Goal: Task Accomplishment & Management: Use online tool/utility

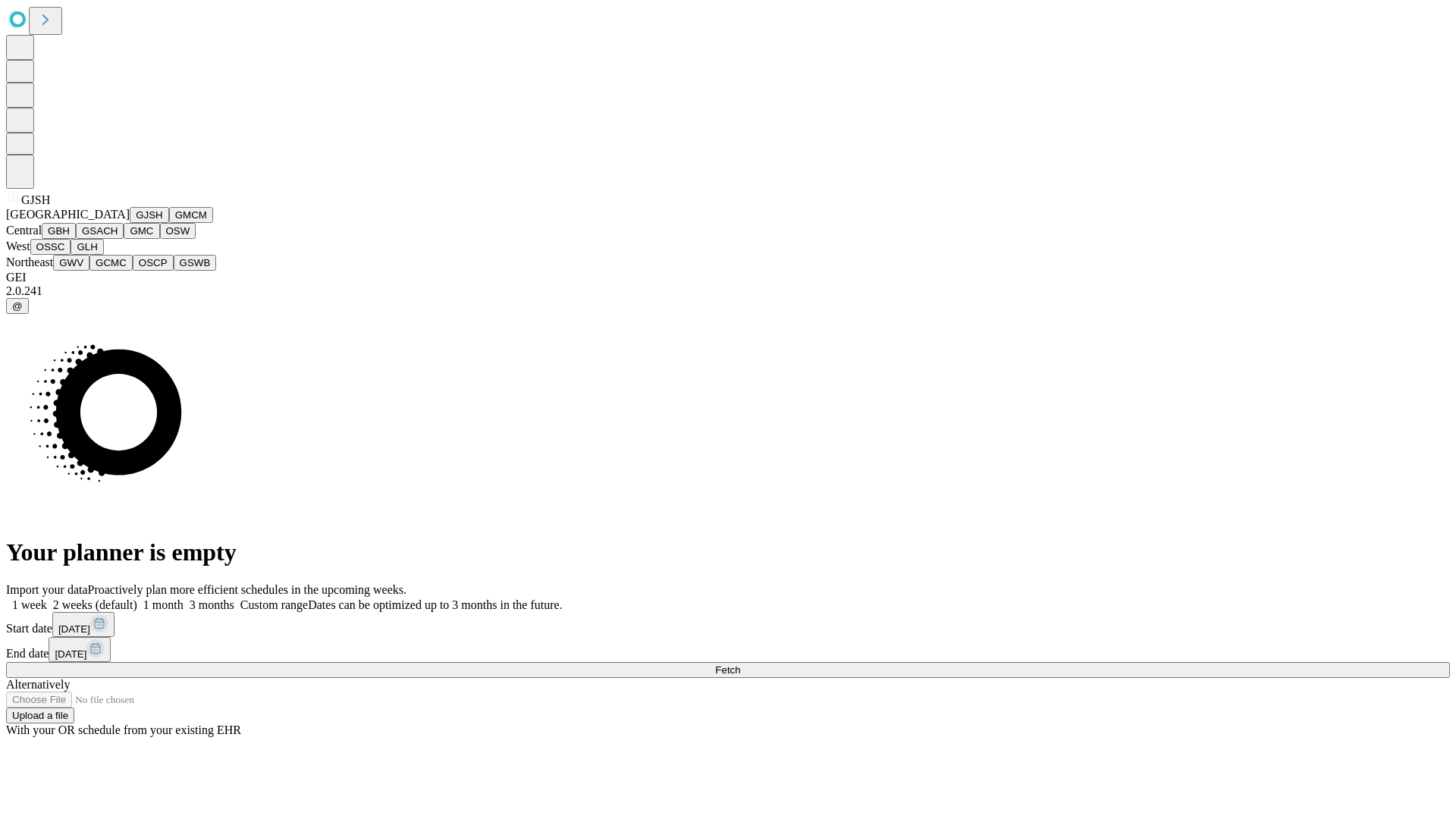
click at [130, 223] on button "GJSH" at bounding box center [149, 215] width 39 height 16
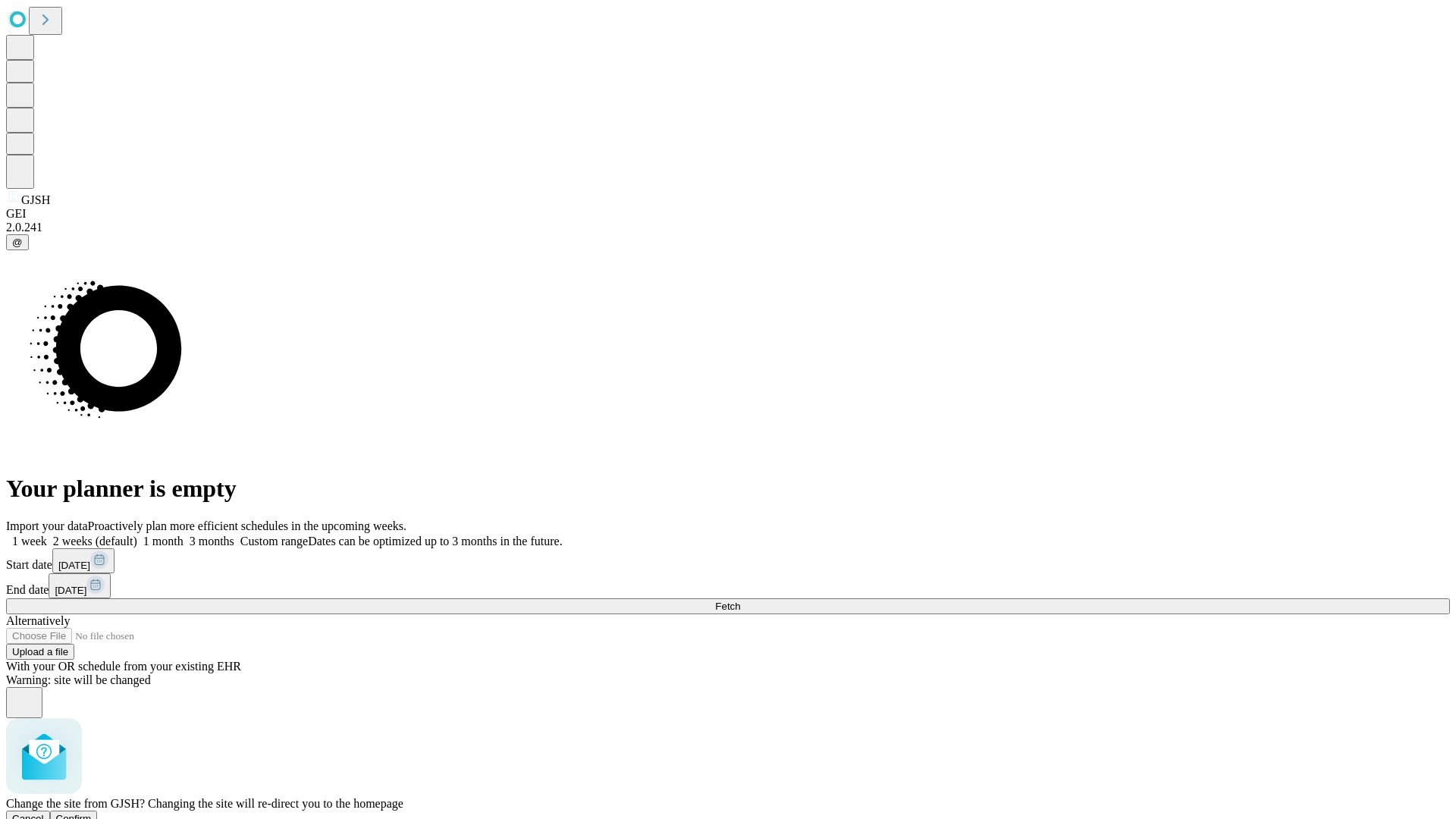
click at [92, 813] on span "Confirm" at bounding box center [74, 818] width 36 height 12
click at [137, 535] on label "2 weeks (default)" at bounding box center [92, 541] width 90 height 13
click at [740, 600] on span "Fetch" at bounding box center [728, 605] width 25 height 12
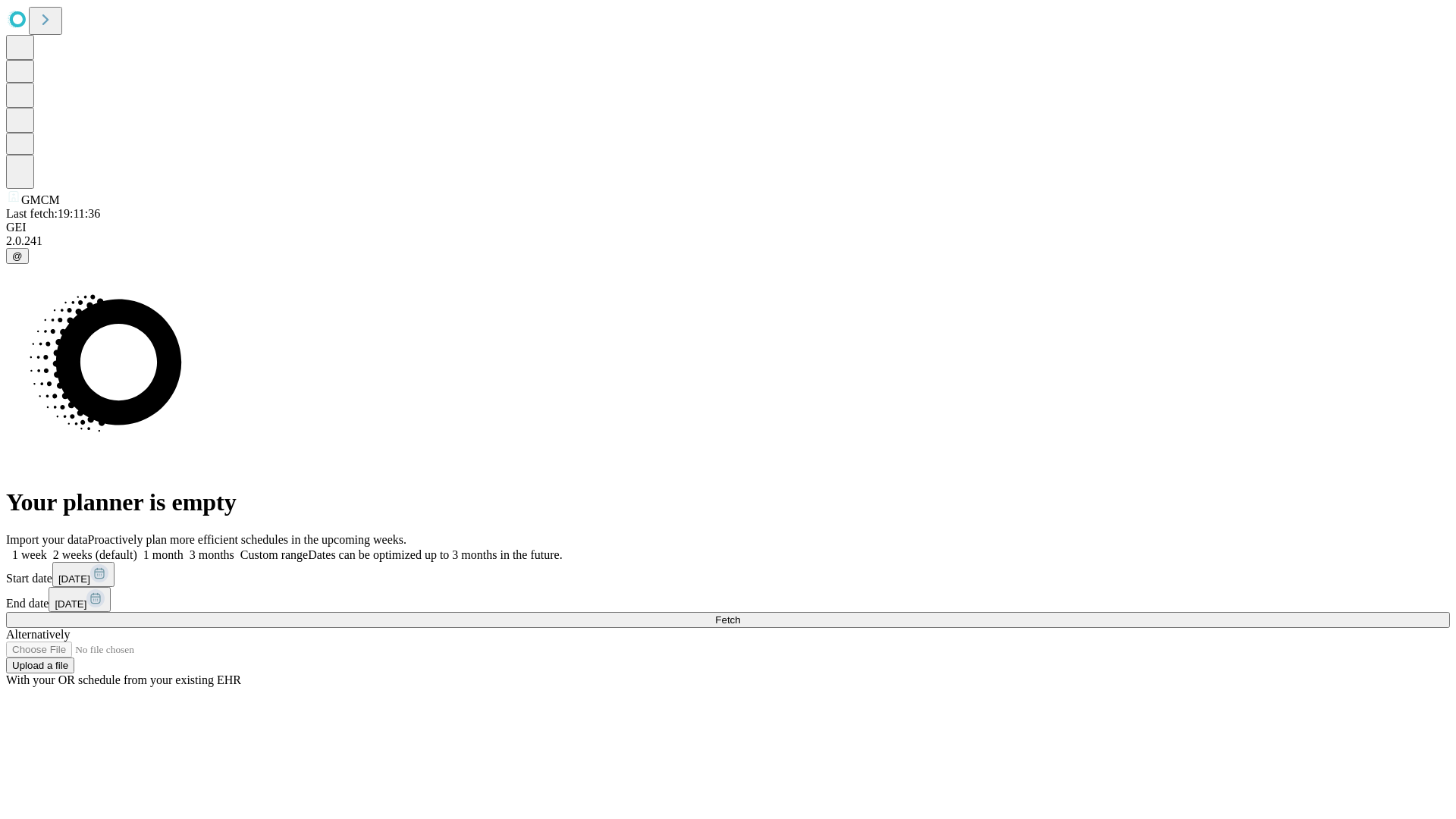
click at [137, 548] on label "2 weeks (default)" at bounding box center [92, 554] width 90 height 13
click at [740, 614] on span "Fetch" at bounding box center [728, 620] width 25 height 12
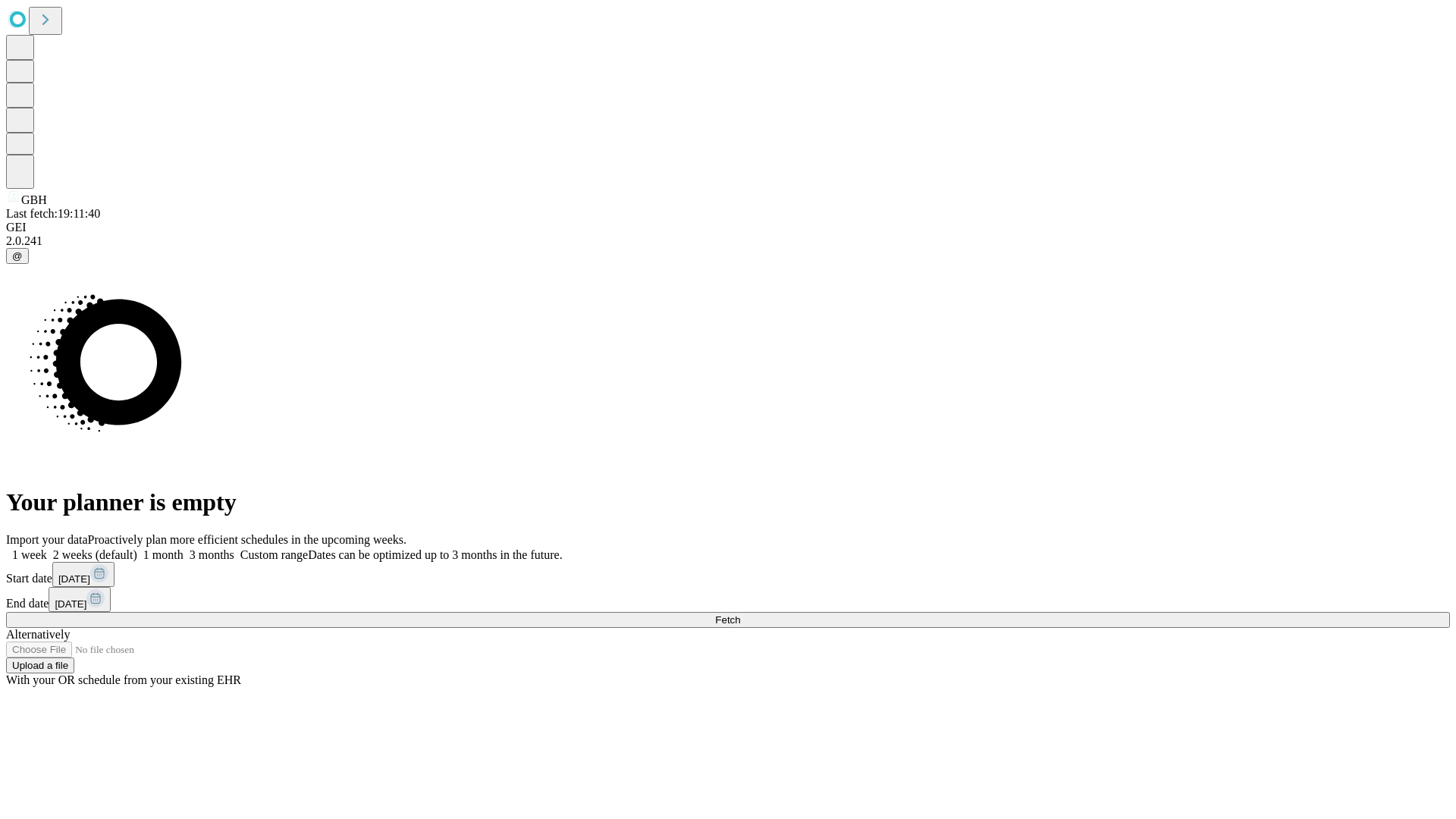
click at [137, 548] on label "2 weeks (default)" at bounding box center [92, 554] width 90 height 13
click at [740, 614] on span "Fetch" at bounding box center [728, 620] width 25 height 12
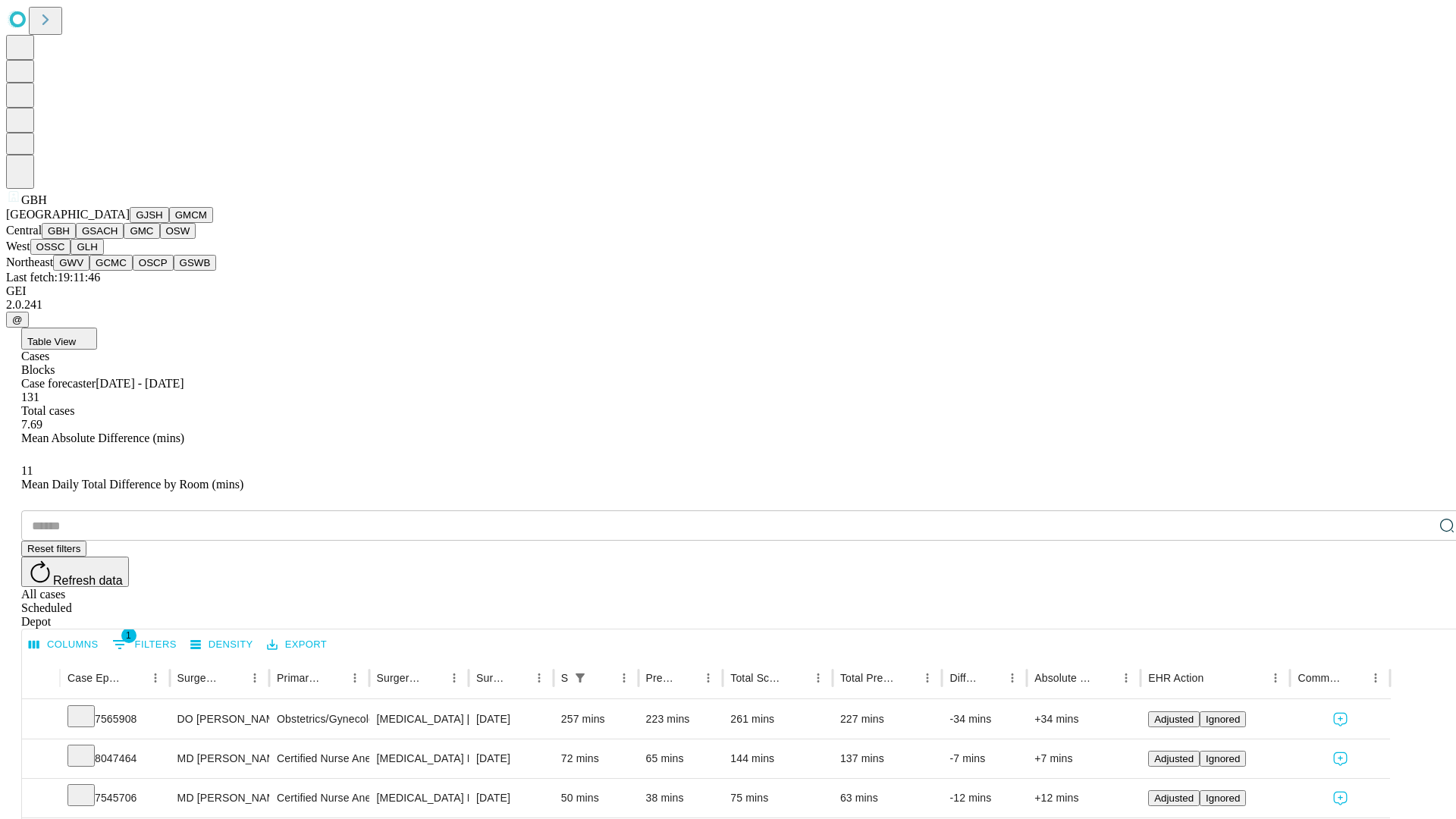
click at [117, 239] on button "GSACH" at bounding box center [99, 231] width 47 height 16
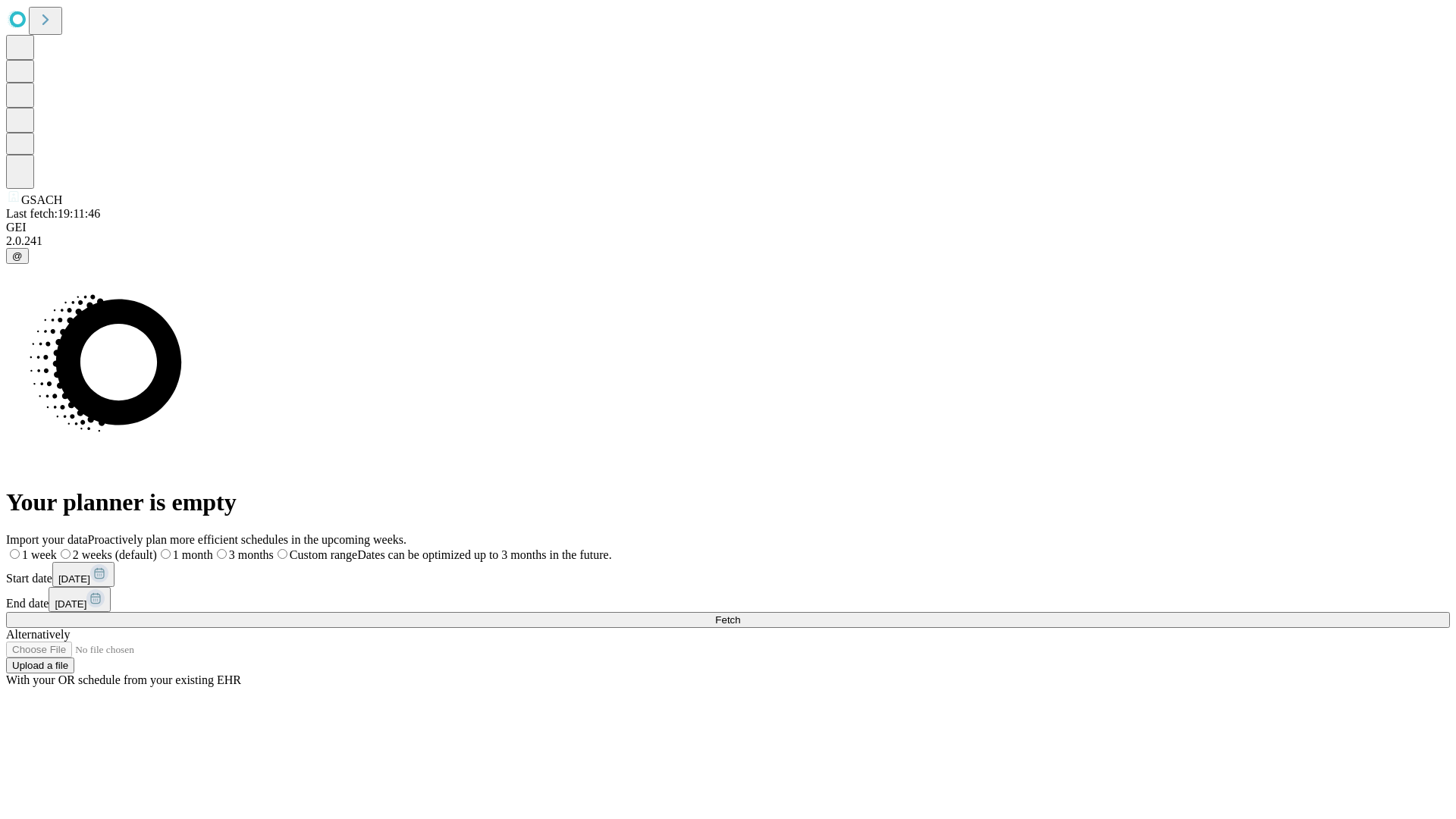
click at [157, 548] on label "2 weeks (default)" at bounding box center [107, 554] width 100 height 13
click at [740, 614] on span "Fetch" at bounding box center [728, 620] width 25 height 12
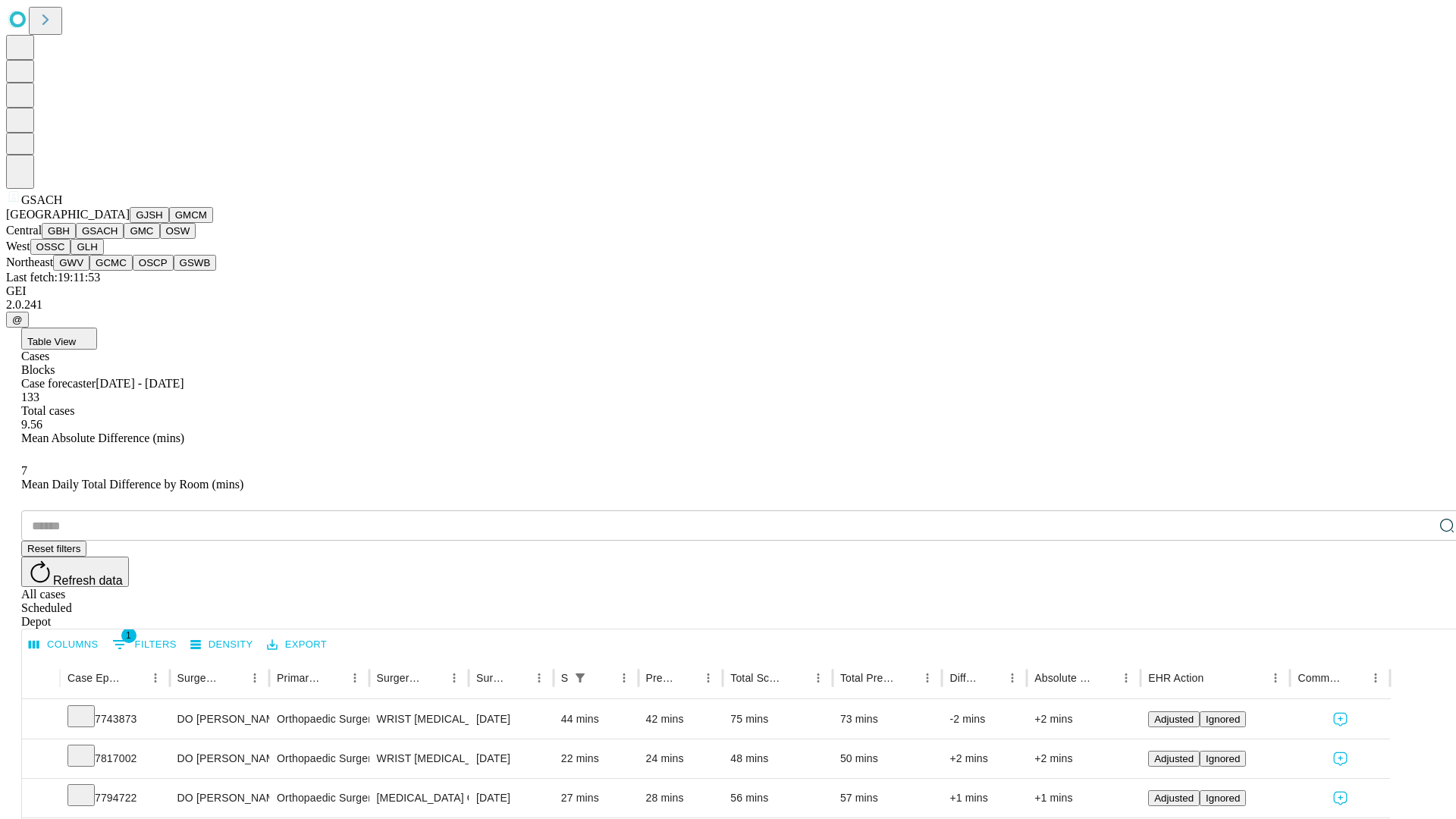
click at [123, 239] on button "GMC" at bounding box center [141, 231] width 36 height 16
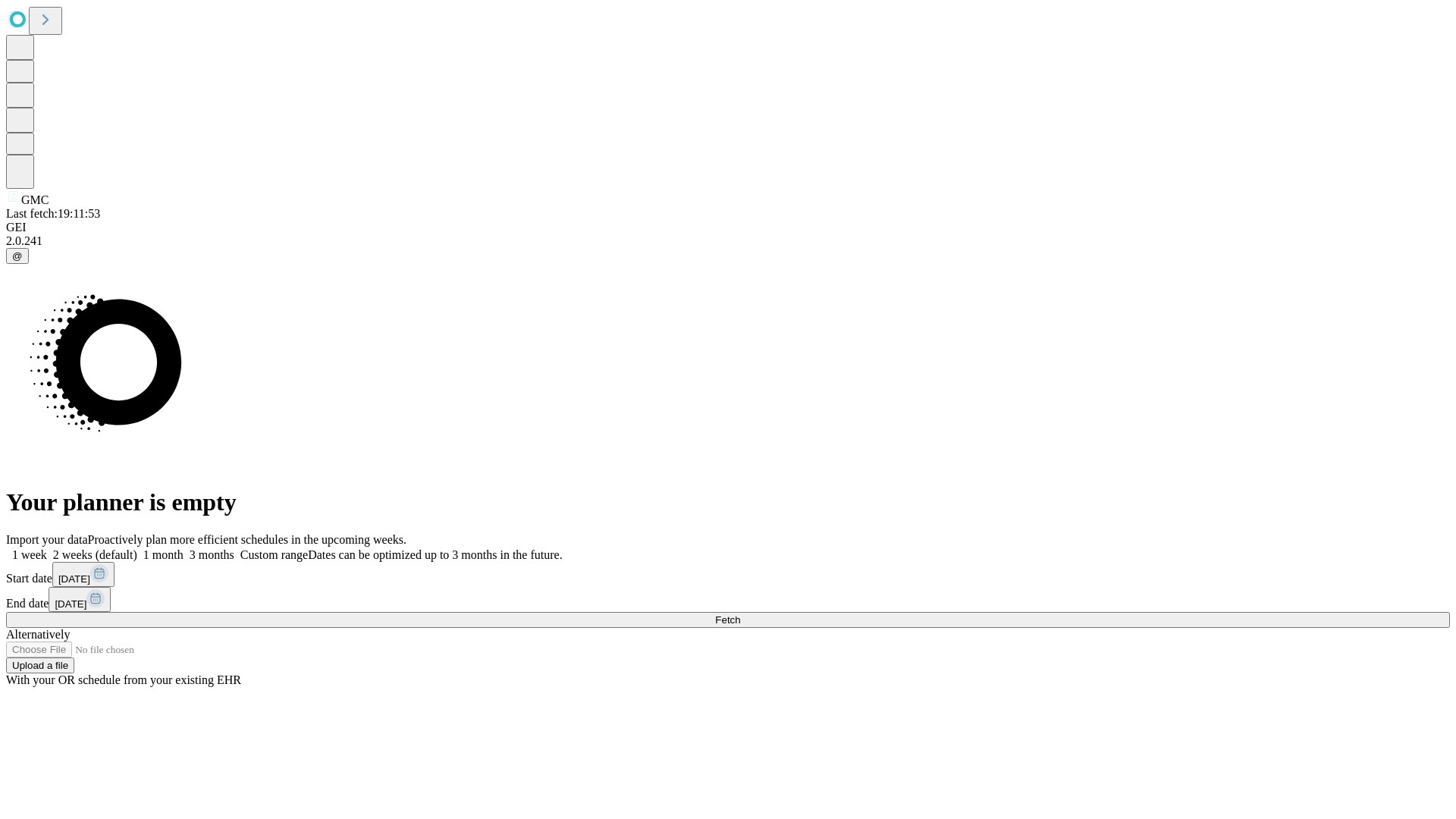
click at [137, 548] on label "2 weeks (default)" at bounding box center [92, 554] width 90 height 13
click at [740, 614] on span "Fetch" at bounding box center [728, 620] width 25 height 12
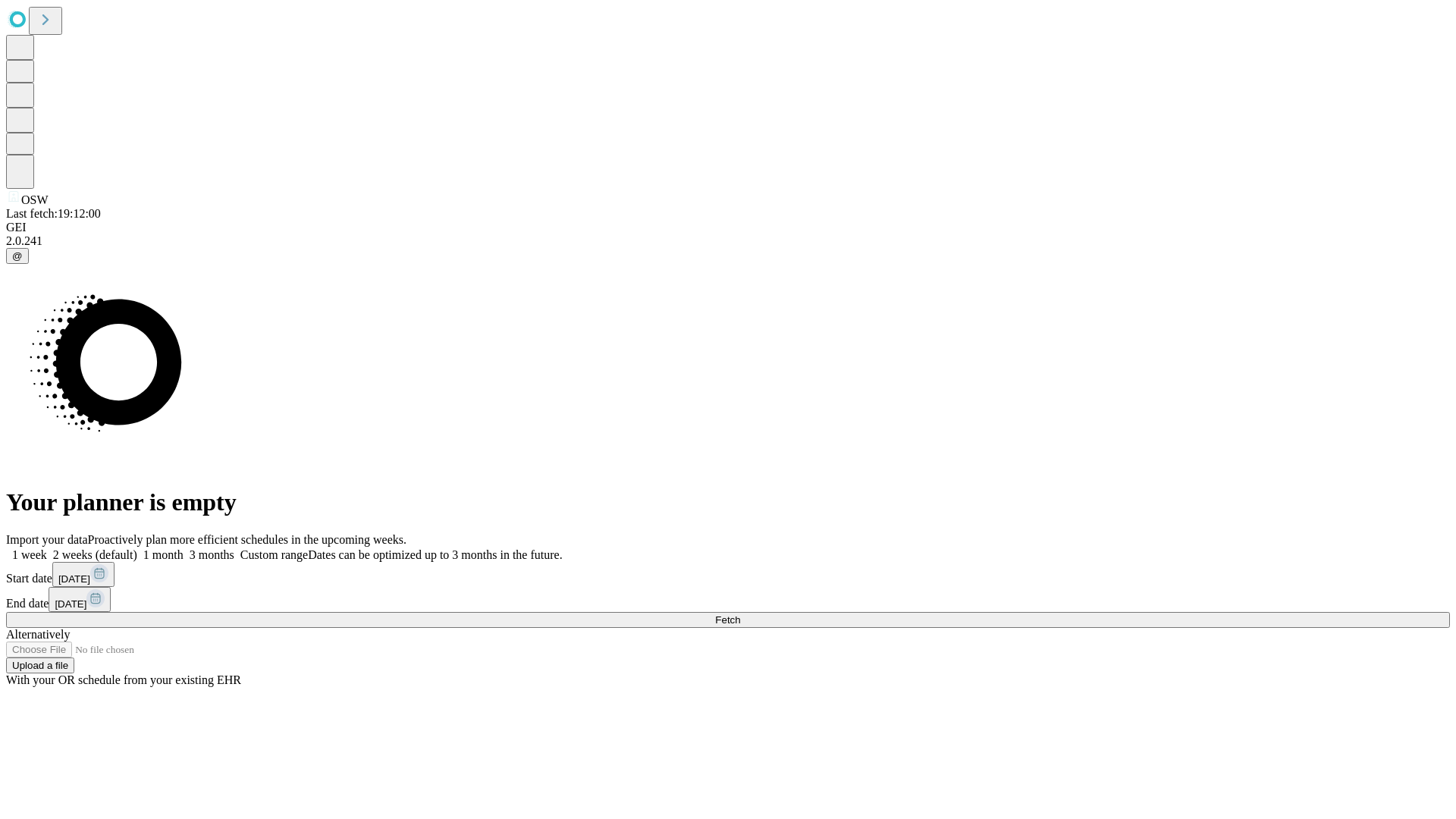
click at [137, 548] on label "2 weeks (default)" at bounding box center [92, 554] width 90 height 13
click at [740, 614] on span "Fetch" at bounding box center [728, 620] width 25 height 12
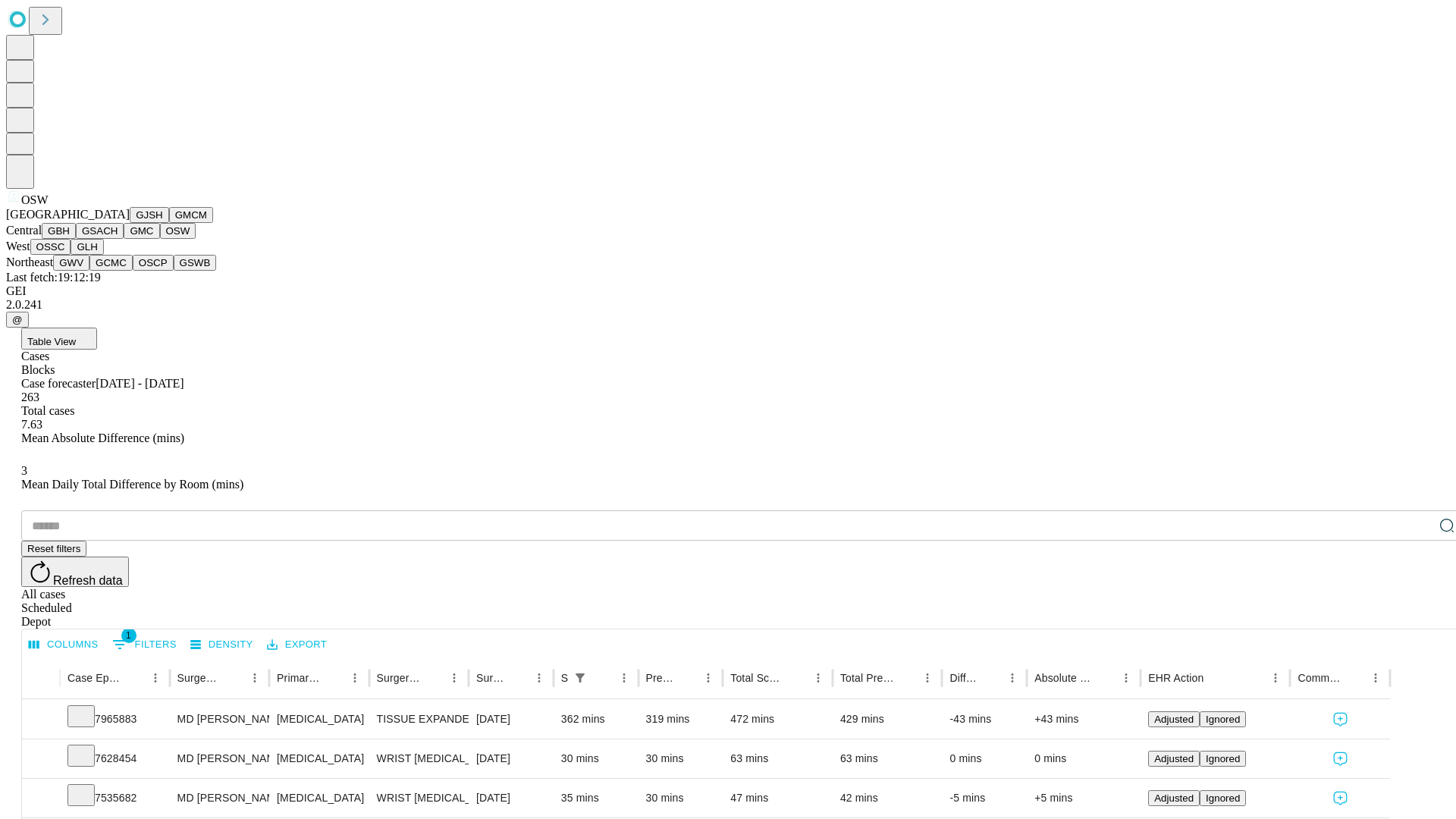
click at [72, 255] on button "OSSC" at bounding box center [51, 247] width 41 height 16
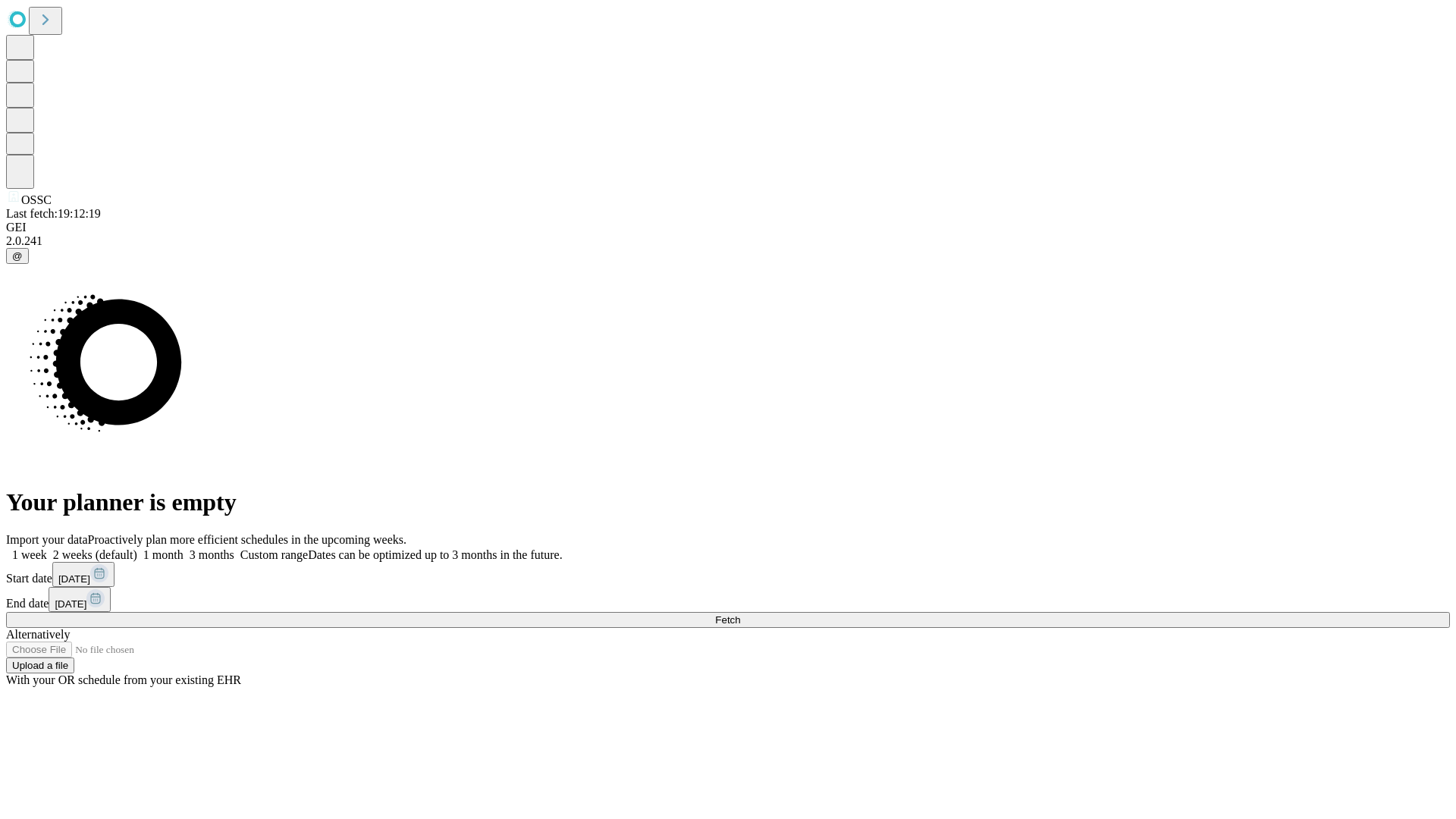
click at [137, 548] on label "2 weeks (default)" at bounding box center [92, 554] width 90 height 13
click at [740, 614] on span "Fetch" at bounding box center [728, 620] width 25 height 12
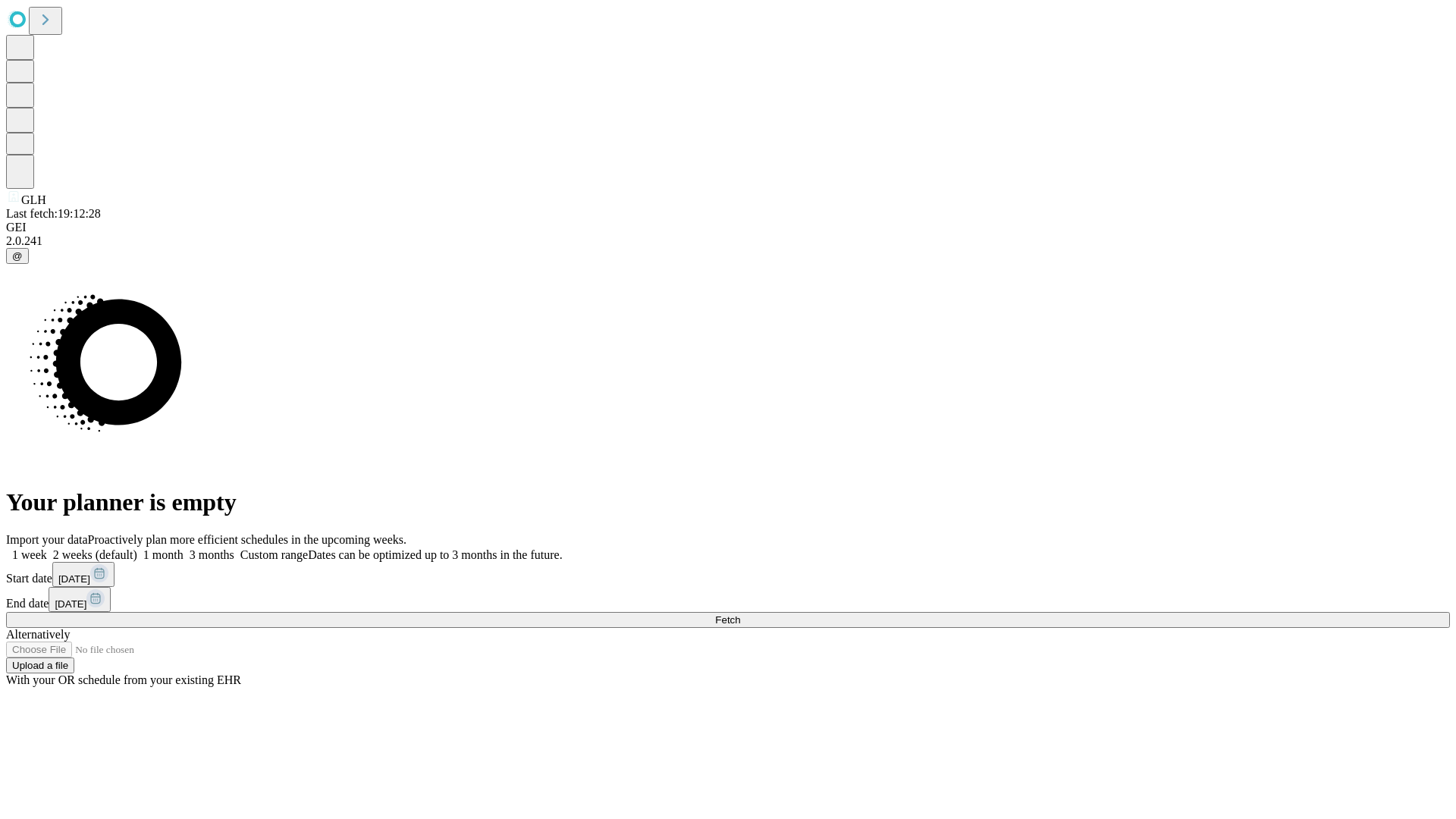
click at [137, 548] on label "2 weeks (default)" at bounding box center [92, 554] width 90 height 13
click at [740, 614] on span "Fetch" at bounding box center [728, 620] width 25 height 12
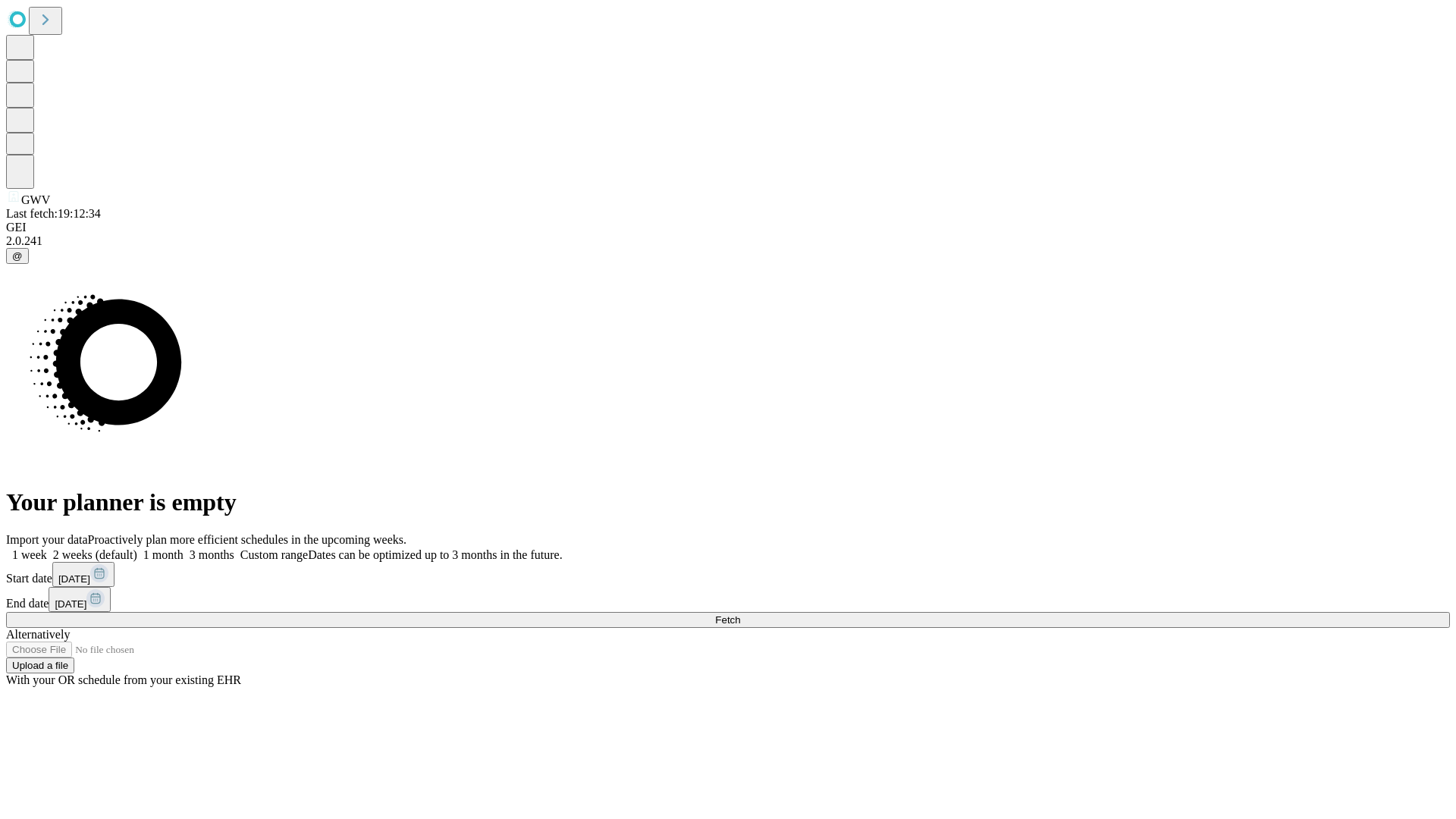
click at [137, 548] on label "2 weeks (default)" at bounding box center [92, 554] width 90 height 13
click at [740, 614] on span "Fetch" at bounding box center [728, 620] width 25 height 12
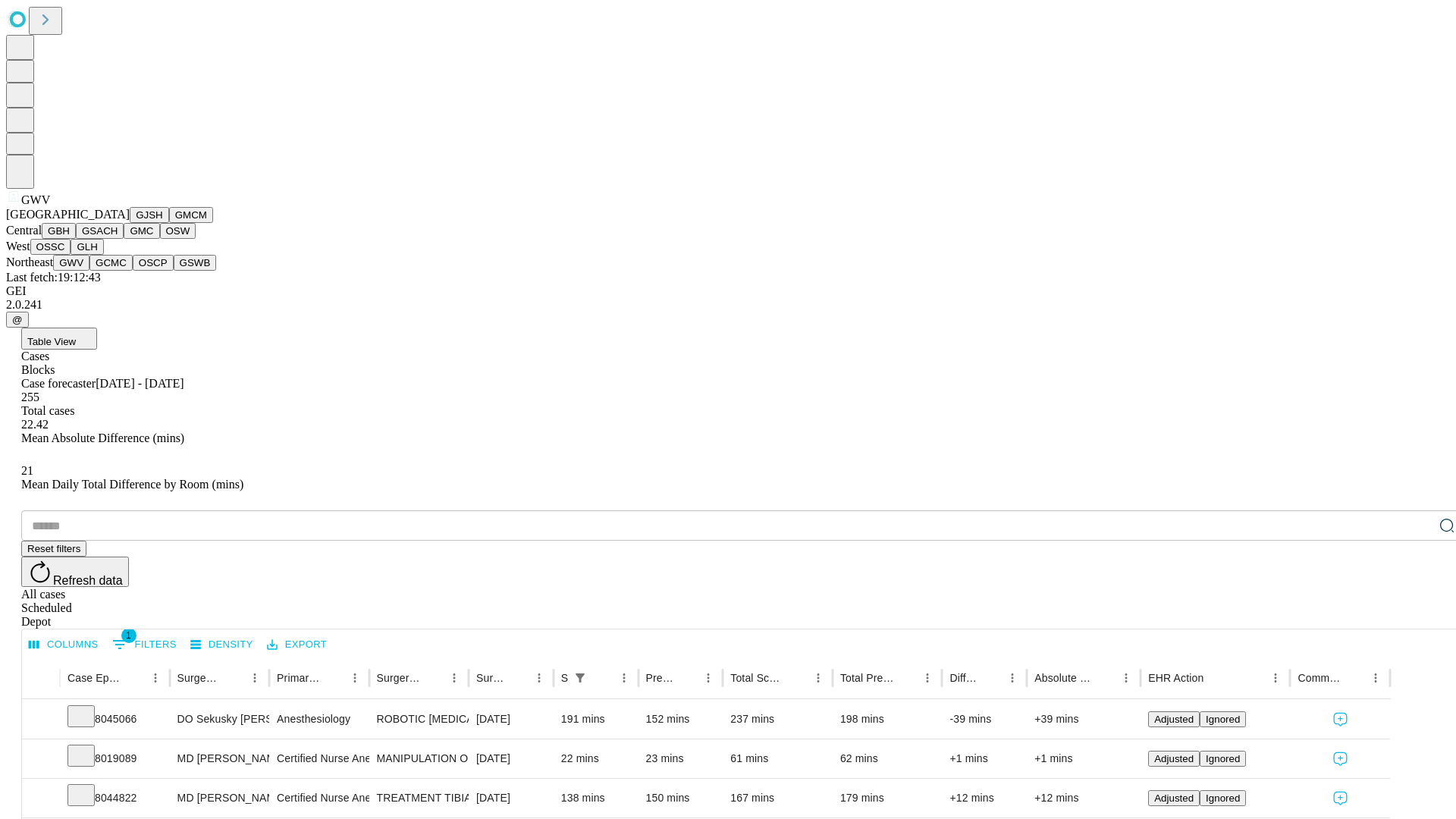
click at [117, 271] on button "GCMC" at bounding box center [111, 263] width 43 height 16
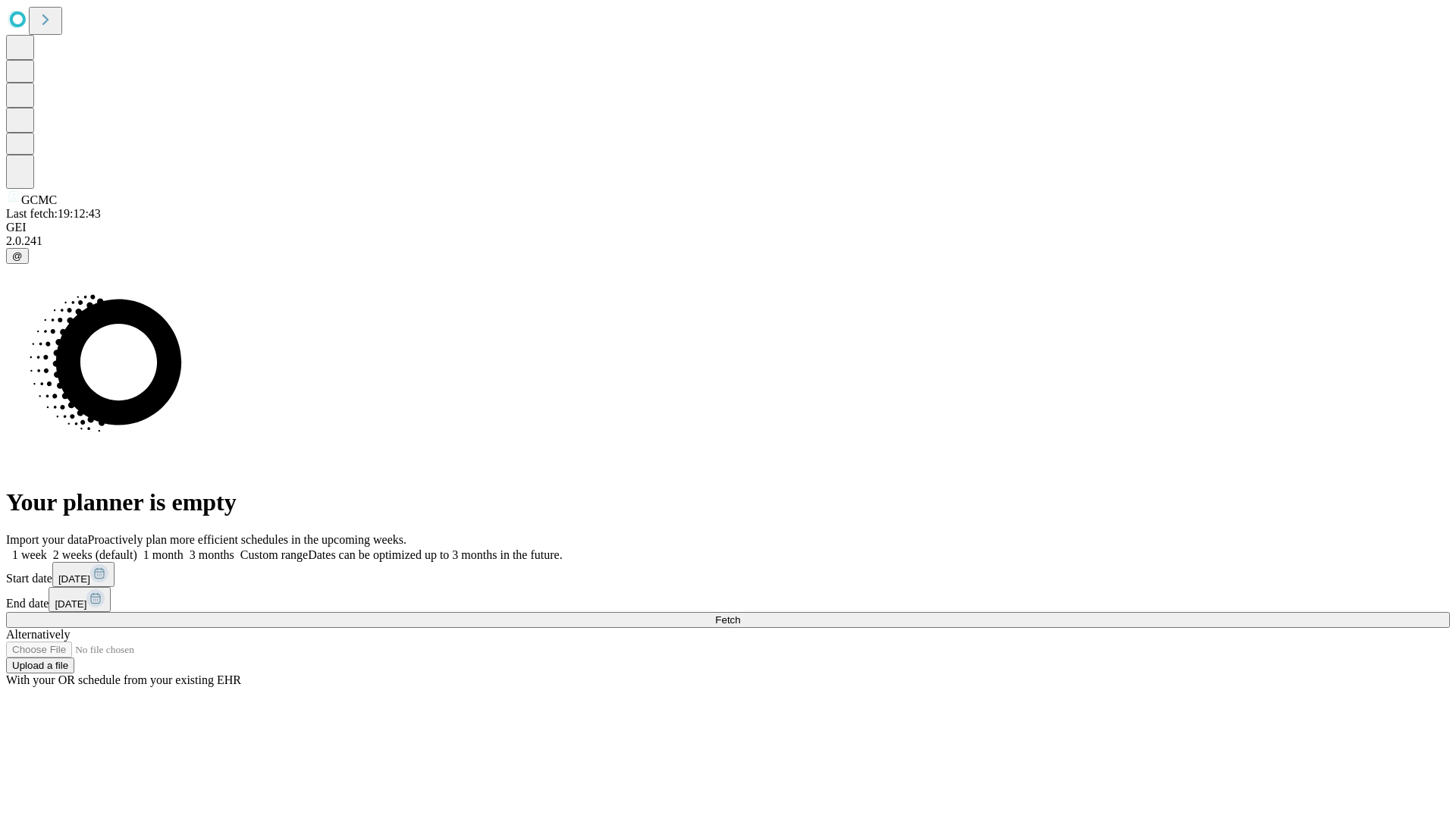
click at [137, 548] on label "2 weeks (default)" at bounding box center [92, 554] width 90 height 13
click at [740, 614] on span "Fetch" at bounding box center [728, 620] width 25 height 12
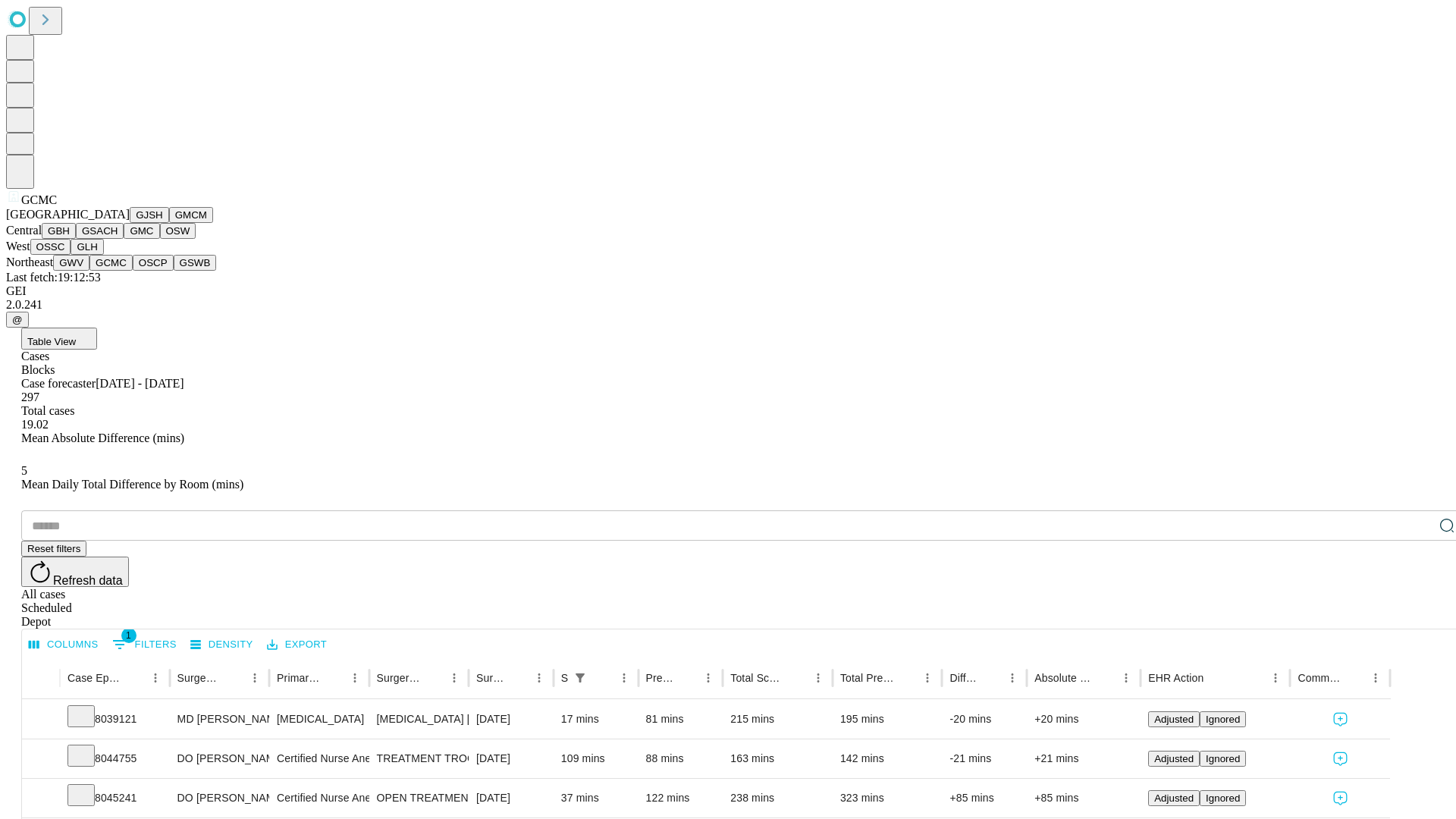
click at [132, 271] on button "OSCP" at bounding box center [153, 263] width 41 height 16
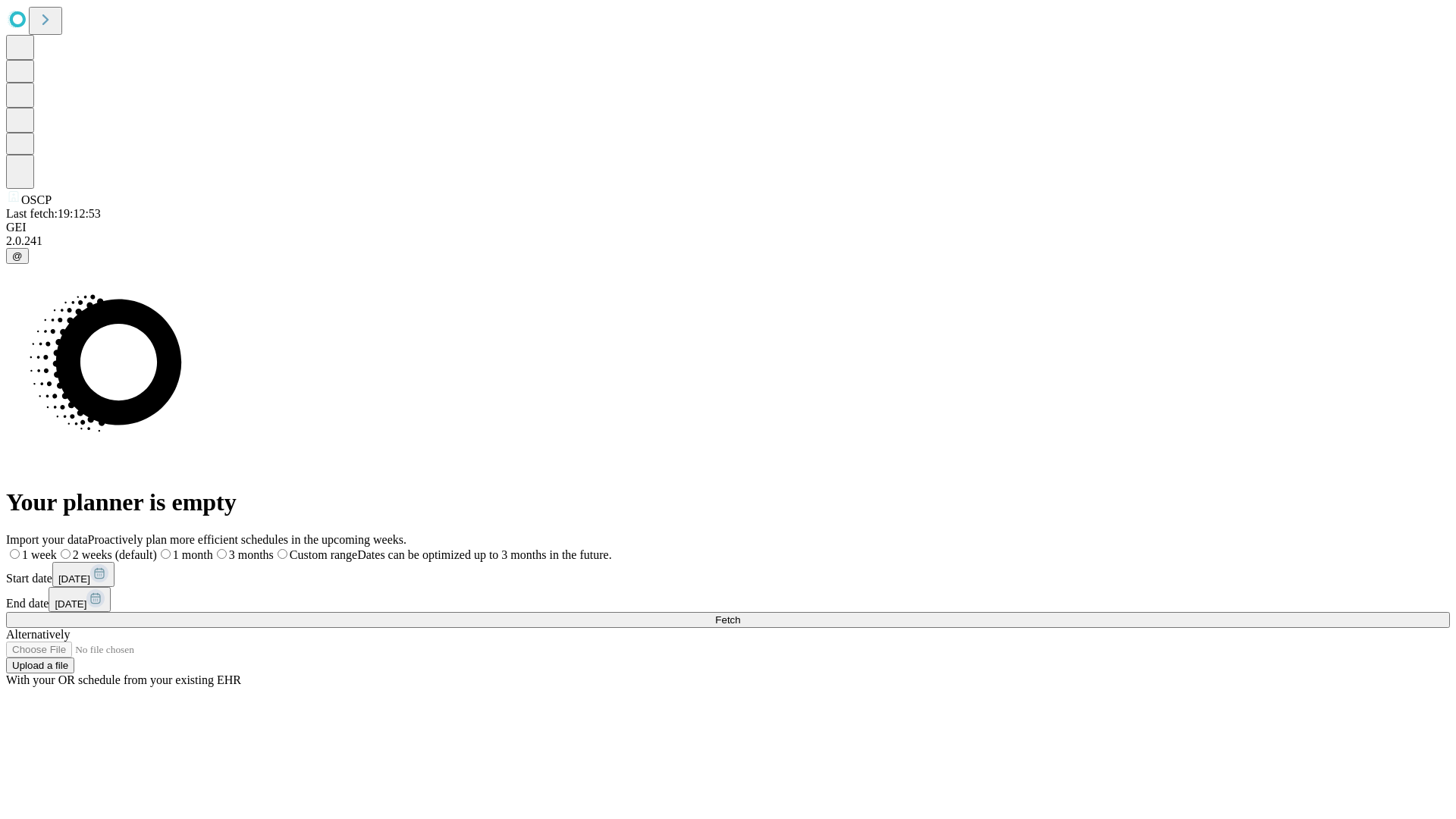
click at [157, 548] on label "2 weeks (default)" at bounding box center [107, 554] width 100 height 13
click at [740, 614] on span "Fetch" at bounding box center [728, 620] width 25 height 12
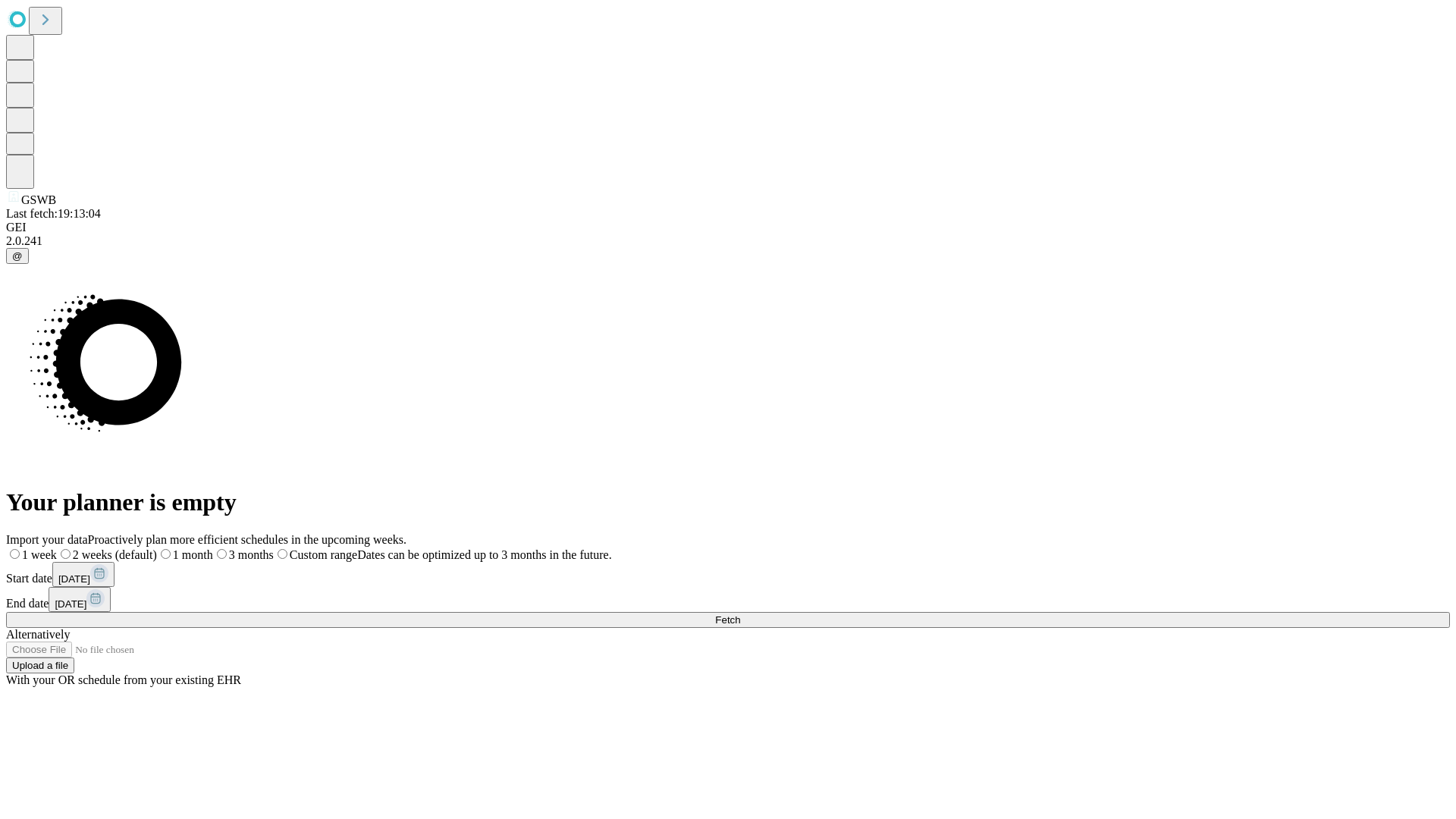
click at [157, 548] on label "2 weeks (default)" at bounding box center [107, 554] width 100 height 13
click at [740, 614] on span "Fetch" at bounding box center [728, 620] width 25 height 12
